Goal: Information Seeking & Learning: Understand process/instructions

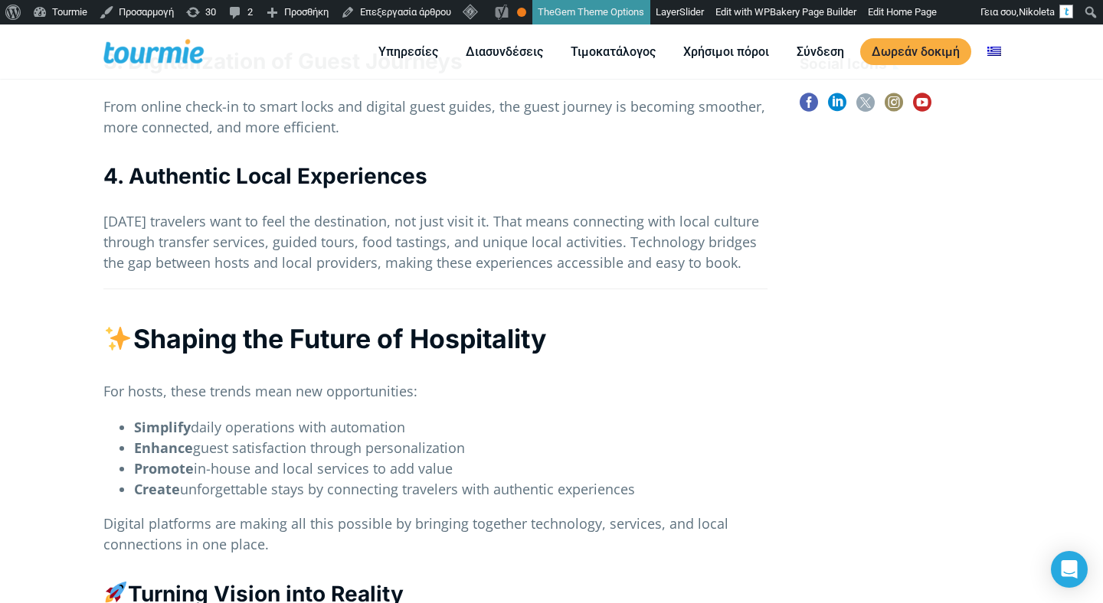
scroll to position [743, 0]
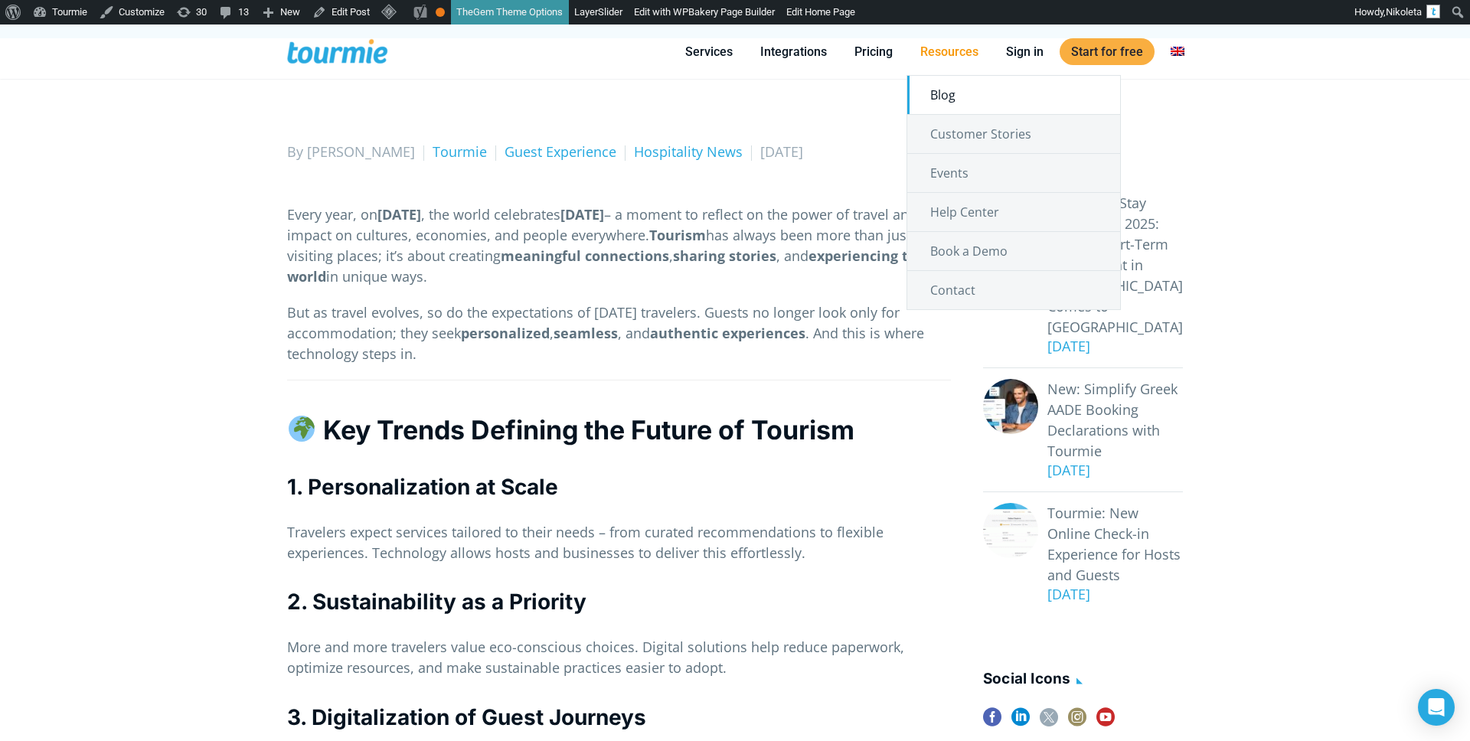
click at [949, 96] on link "Blog" at bounding box center [1013, 95] width 213 height 38
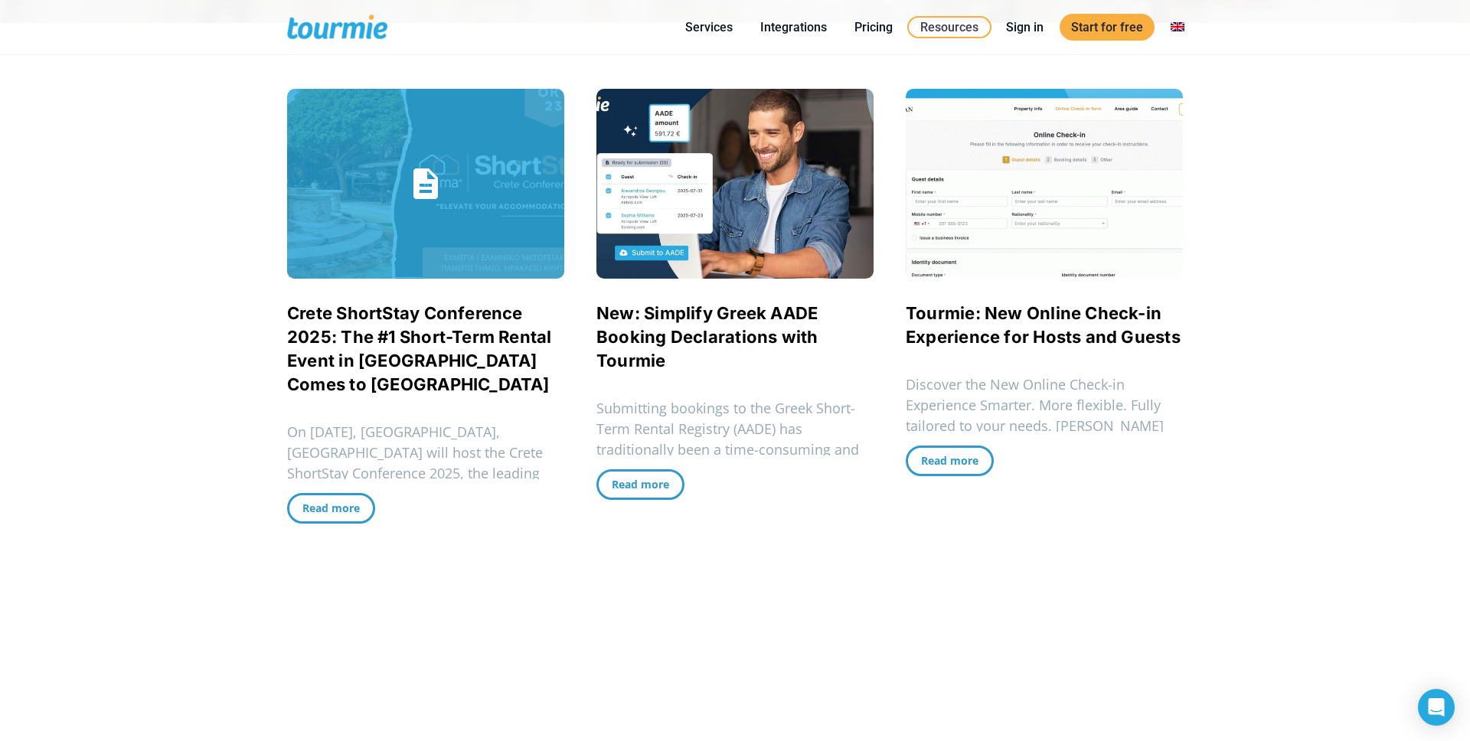
scroll to position [360, 0]
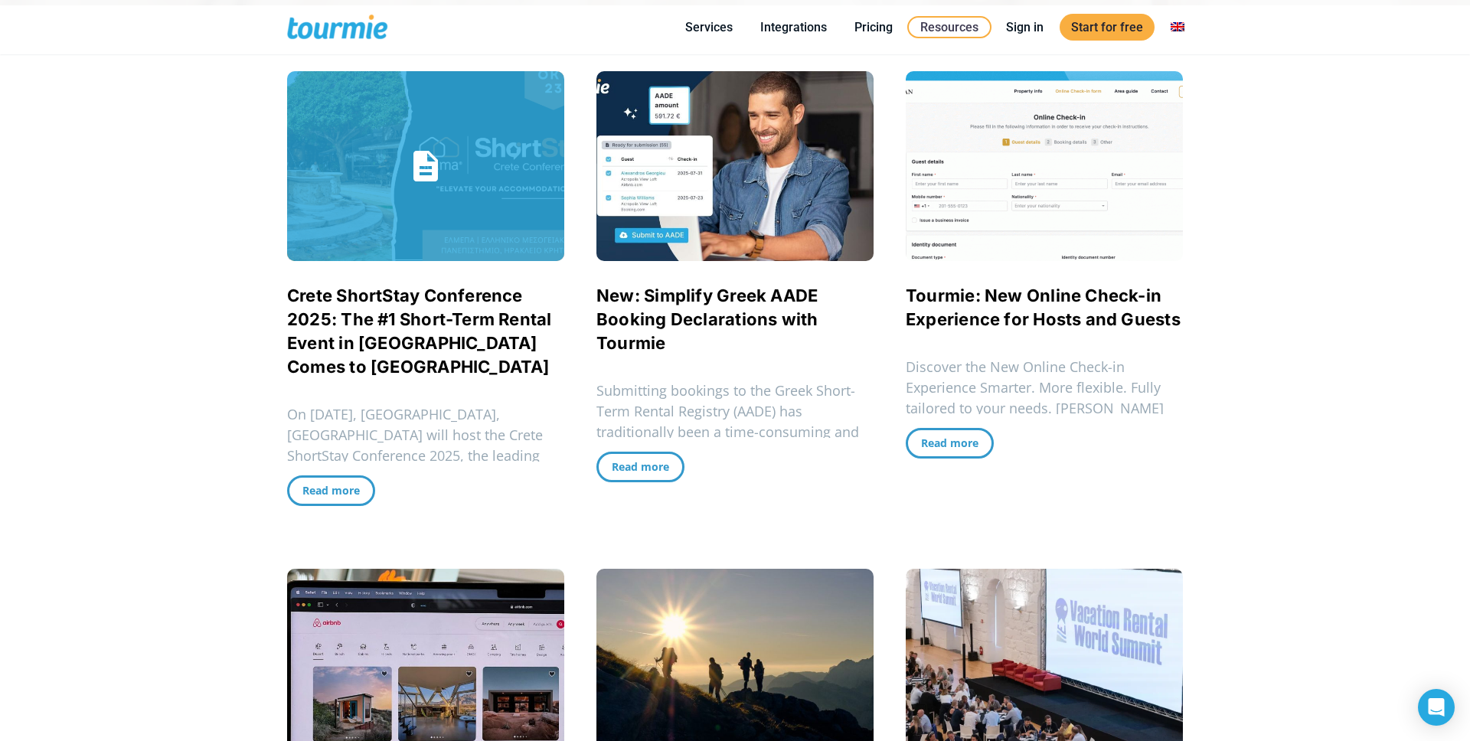
click at [528, 449] on p "On October 23, 2025, Heraklion, Crete will host the Crete ShortStay Conference …" at bounding box center [425, 455] width 277 height 103
drag, startPoint x: 447, startPoint y: 451, endPoint x: 358, endPoint y: 435, distance: 91.0
click at [358, 435] on p "On October 23, 2025, Heraklion, Crete will host the Crete ShortStay Conference …" at bounding box center [425, 455] width 277 height 103
click at [322, 425] on p "On October 23, 2025, Heraklion, Crete will host the Crete ShortStay Conference …" at bounding box center [425, 455] width 277 height 103
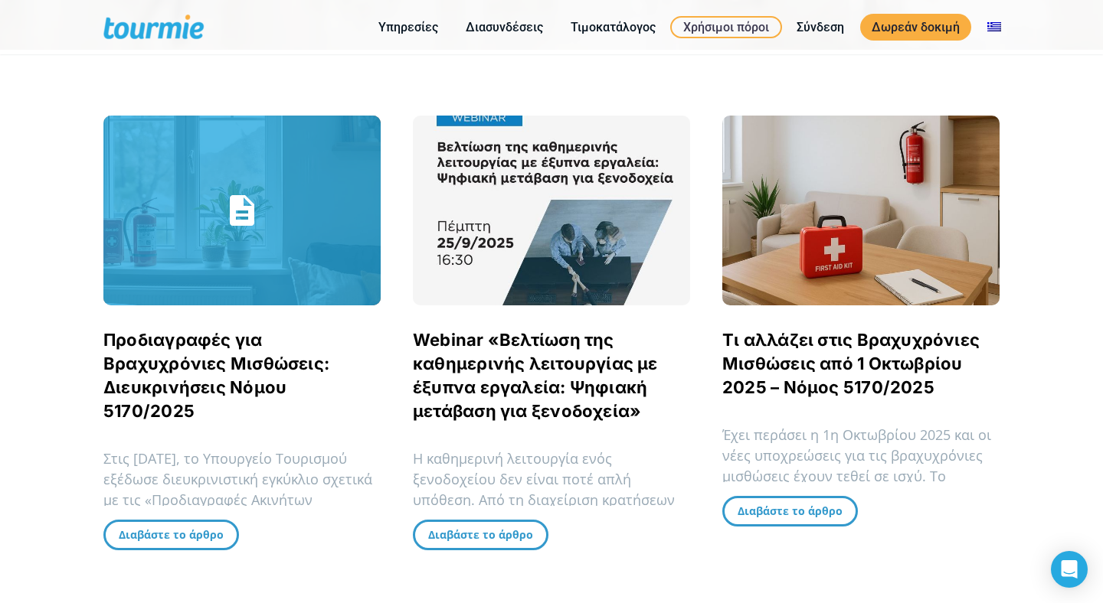
scroll to position [312, 0]
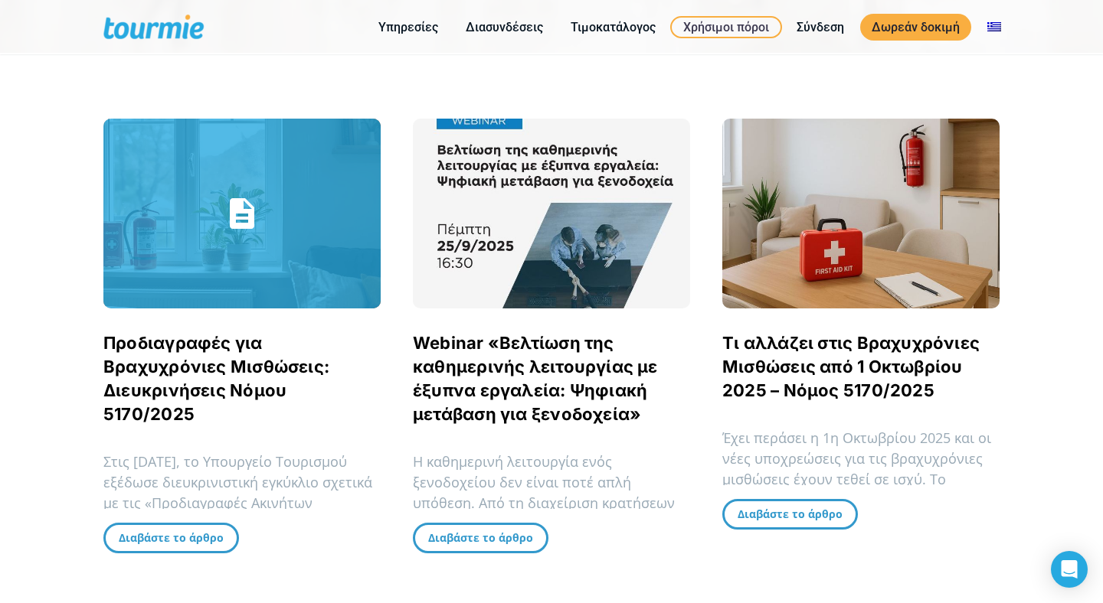
click at [181, 350] on link "Προδιαγραφές για Βραχυχρόνιες Μισθώσεις: Διευκρινήσεις Νόμου 5170/2025" at bounding box center [216, 378] width 226 height 91
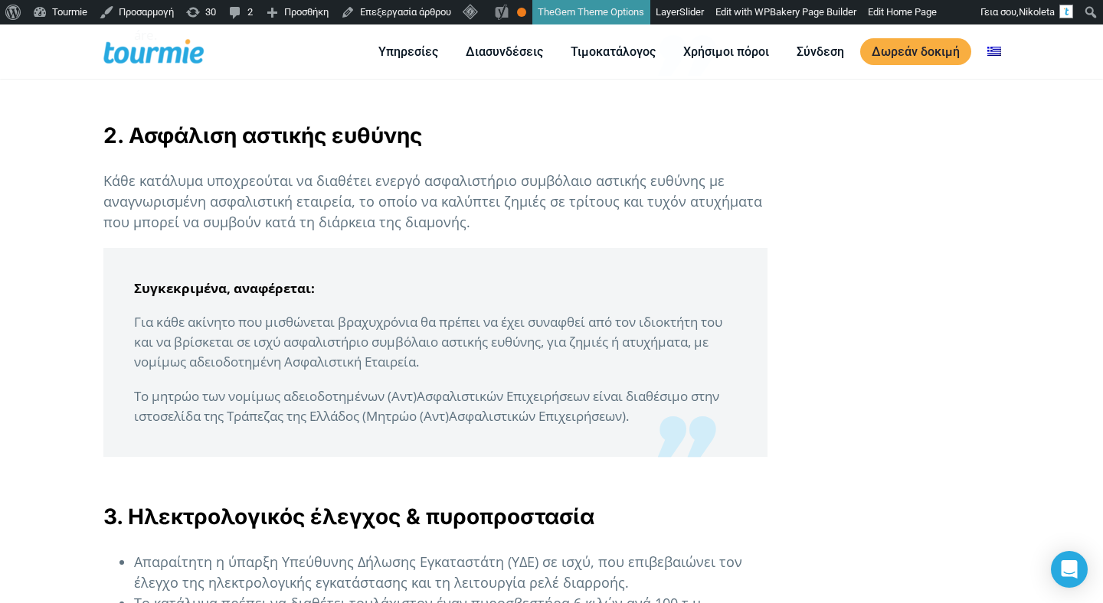
scroll to position [2129, 0]
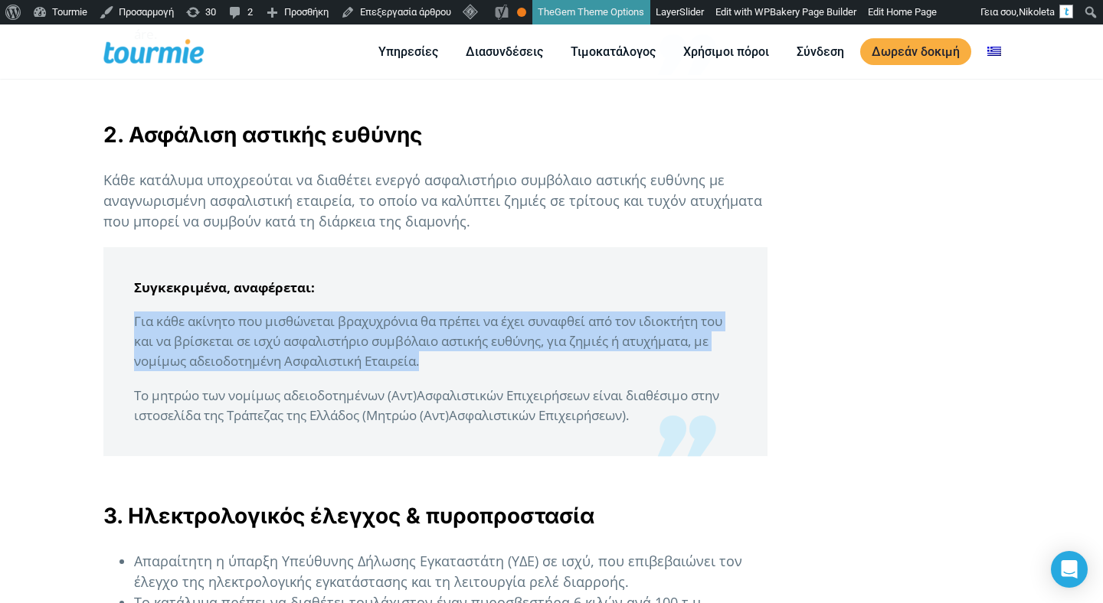
drag, startPoint x: 521, startPoint y: 384, endPoint x: 511, endPoint y: 324, distance: 61.3
click at [514, 326] on blockquote "Συγκεκριμένα, αναφέρεται: Για κάθε ακίνητο που μισθώνεται βραχυχρόνια θα πρ…" at bounding box center [435, 351] width 664 height 209
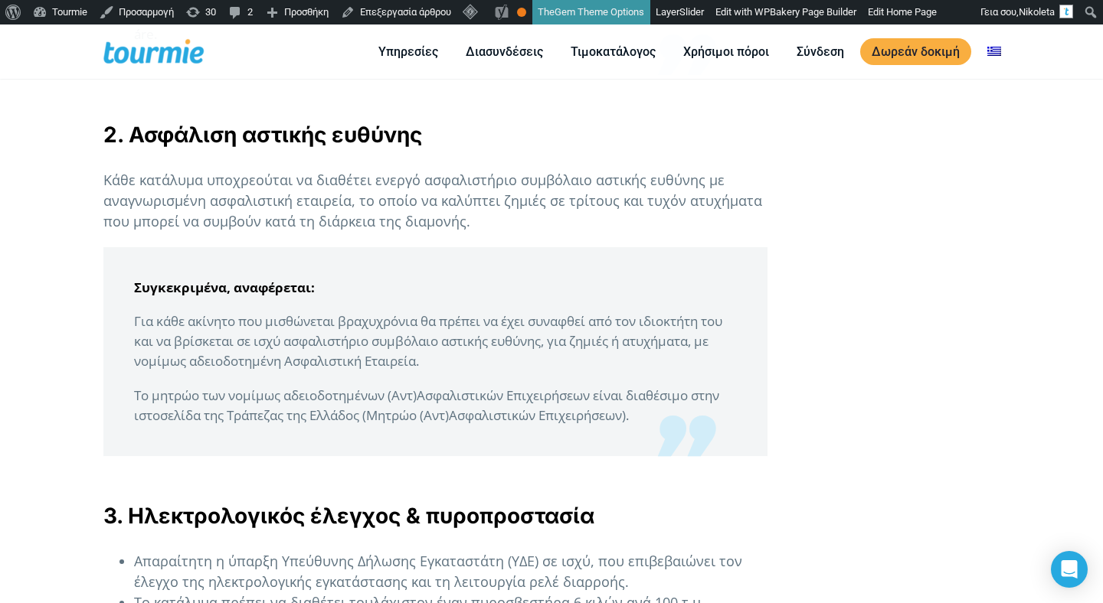
click at [501, 409] on p "Το μητρώο των νομίμως αδειοδοτημένων (Αντ)Ασφαλιστικών Επιχειρήσεων είναι…" at bounding box center [435, 406] width 603 height 40
drag, startPoint x: 387, startPoint y: 419, endPoint x: 421, endPoint y: 419, distance: 33.7
click at [421, 419] on p "Το μητρώο των νομίμως αδειοδοτημένων (Αντ)Ασφαλιστικών Επιχειρήσεων είναι…" at bounding box center [435, 406] width 603 height 40
click at [462, 449] on blockquote "Συγκεκριμένα, αναφέρεται: Για κάθε ακίνητο που μισθώνεται βραχυχρόνια θα πρ…" at bounding box center [435, 351] width 664 height 209
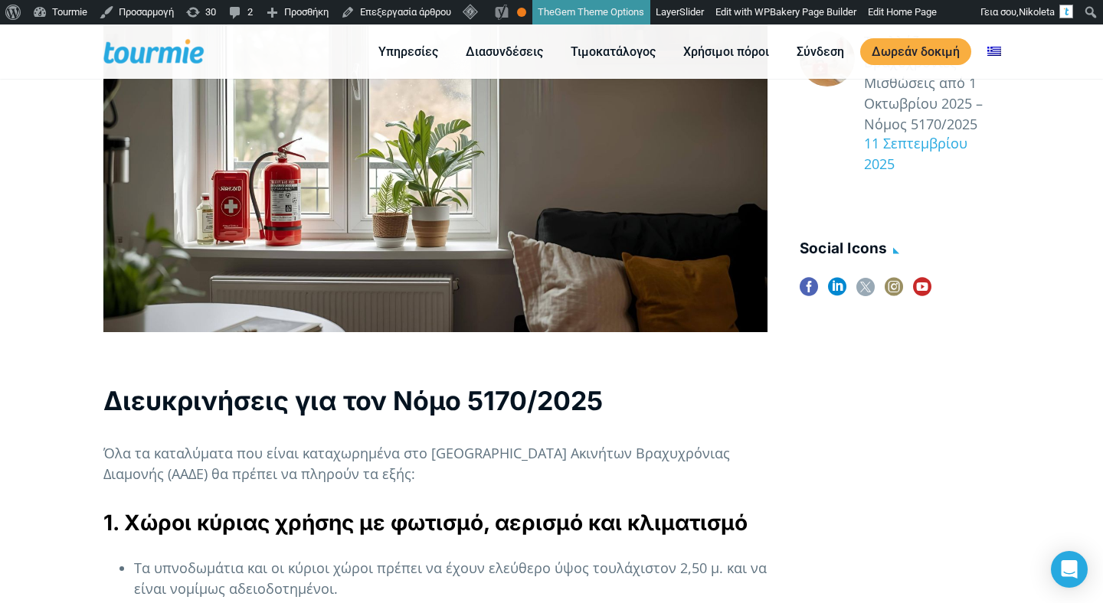
scroll to position [865, 0]
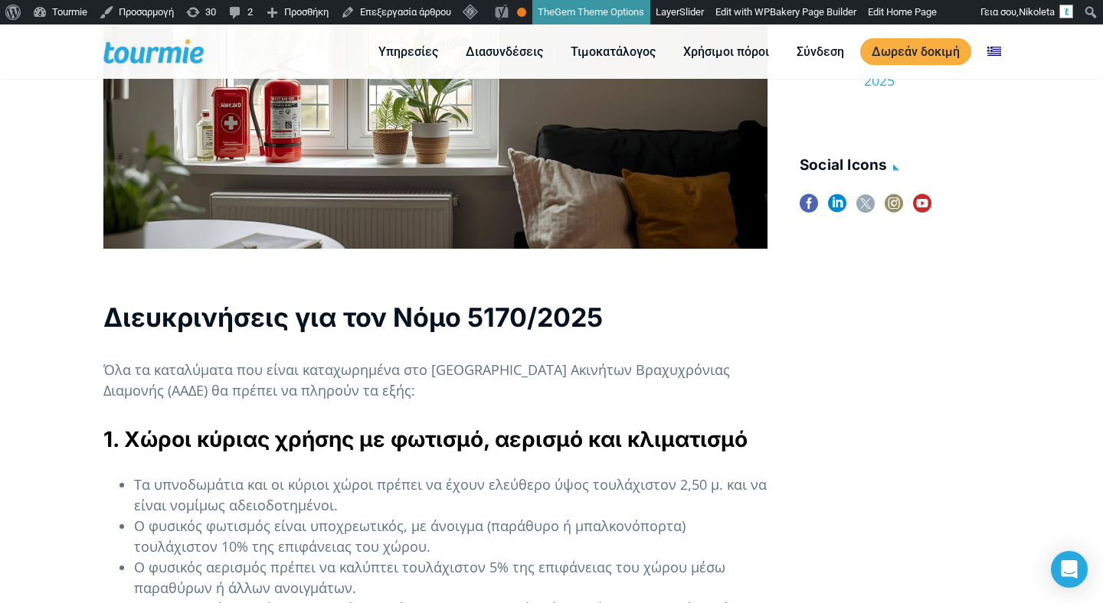
click at [357, 446] on strong "1. Χώροι κύριας χρήσης με φωτισμό, αερισμό και κλιματισμό" at bounding box center [425, 439] width 644 height 26
click at [340, 441] on strong "1. Χώροι κύριας χρήσης με φωτισμό, αερισμό και κλιματισμό" at bounding box center [425, 439] width 644 height 26
drag, startPoint x: 355, startPoint y: 442, endPoint x: 93, endPoint y: 440, distance: 262.6
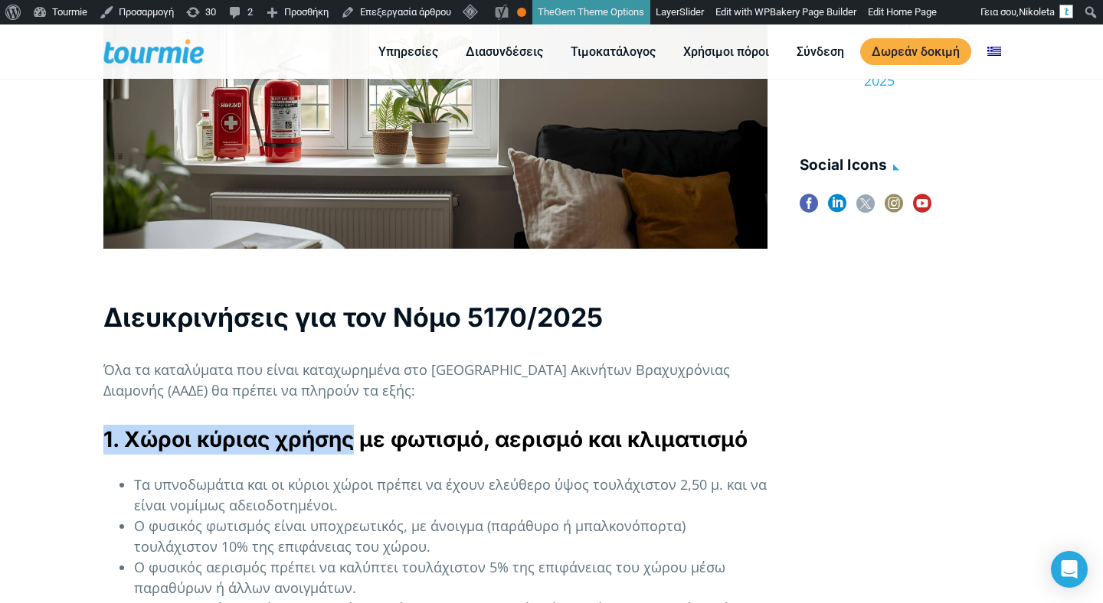
copy strong "1. Χώροι κύριας χρήσης"
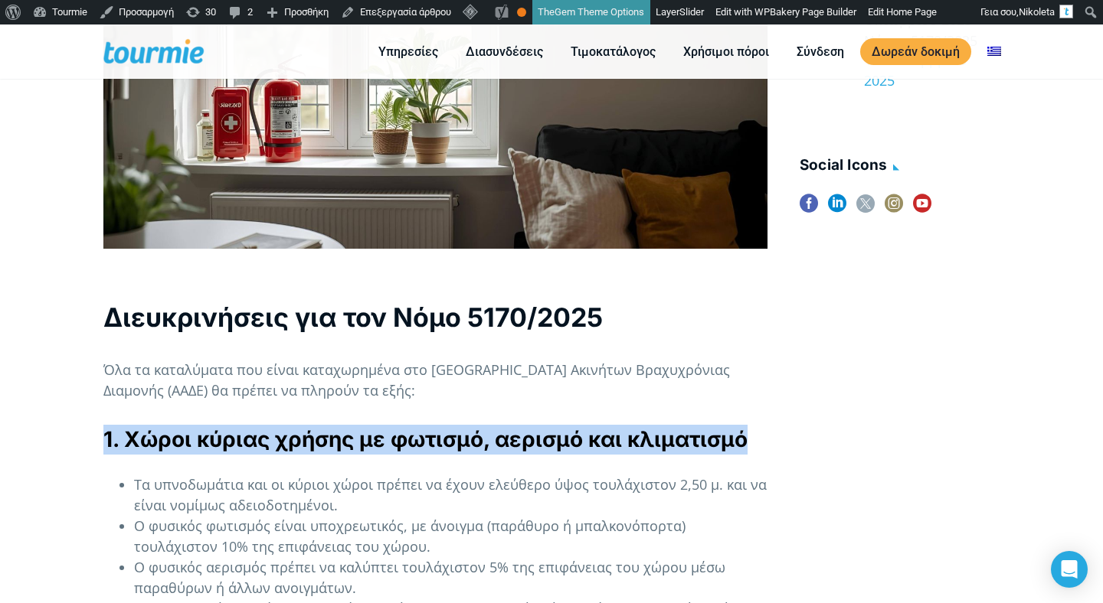
drag, startPoint x: 769, startPoint y: 446, endPoint x: 48, endPoint y: 451, distance: 720.5
copy strong "1. Χώροι κύριας χρήσης με φωτισμό, αερισμό και κλιματισμό"
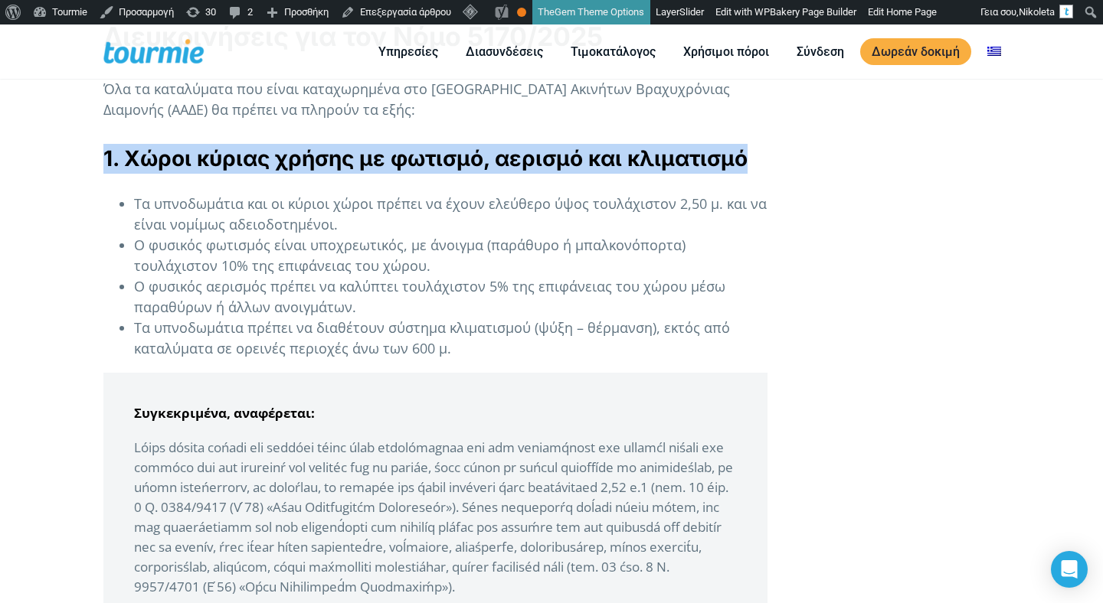
scroll to position [1148, 0]
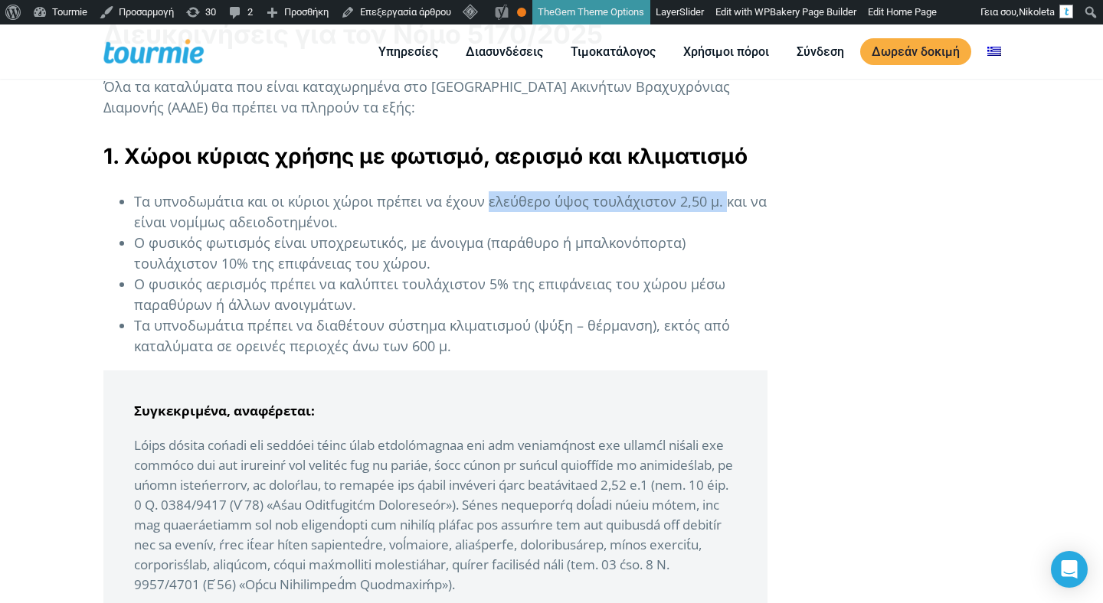
drag, startPoint x: 486, startPoint y: 201, endPoint x: 716, endPoint y: 198, distance: 229.7
click at [716, 200] on li "Τα υπνοδωμάτια και οι κύριοι χώροι πρέπει να έχουν ελεύθερο ύψος τουλάχιστον 2,…" at bounding box center [450, 211] width 633 height 41
copy li "ελεύθερο ύψος τουλάχιστον 2,50 μ."
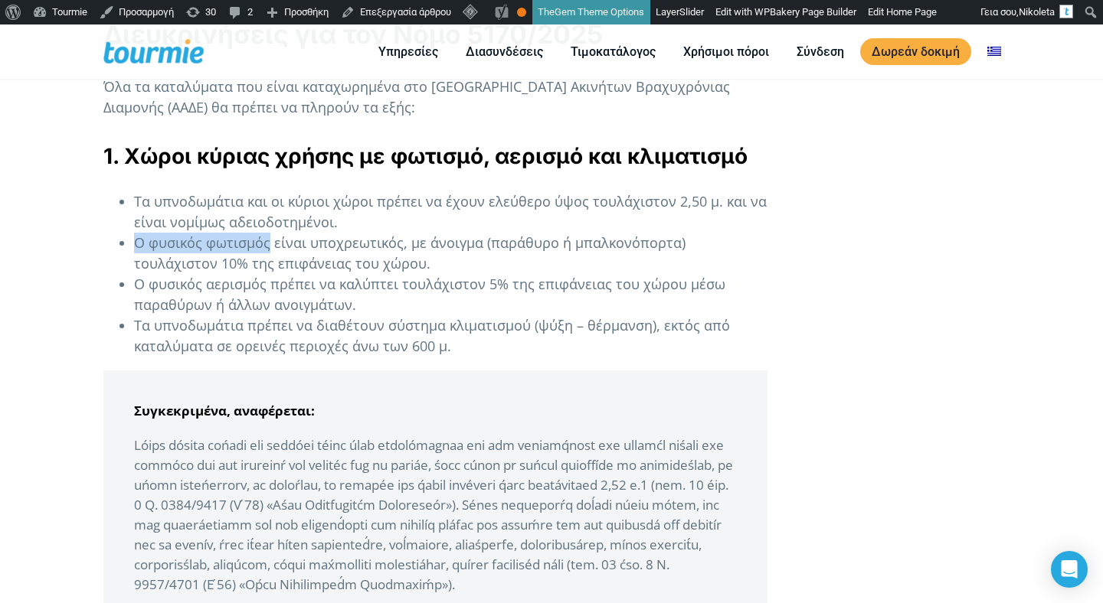
drag, startPoint x: 268, startPoint y: 246, endPoint x: 139, endPoint y: 246, distance: 128.6
click at [137, 246] on li "Ο φυσικός φωτισμός είναι υποχρεωτικός, με άνοιγμα (παράθυρο ή μπαλκονόπορτα) το…" at bounding box center [450, 253] width 633 height 41
copy li "Ο φυσικός φωτισμός"
